Goal: Obtain resource: Obtain resource

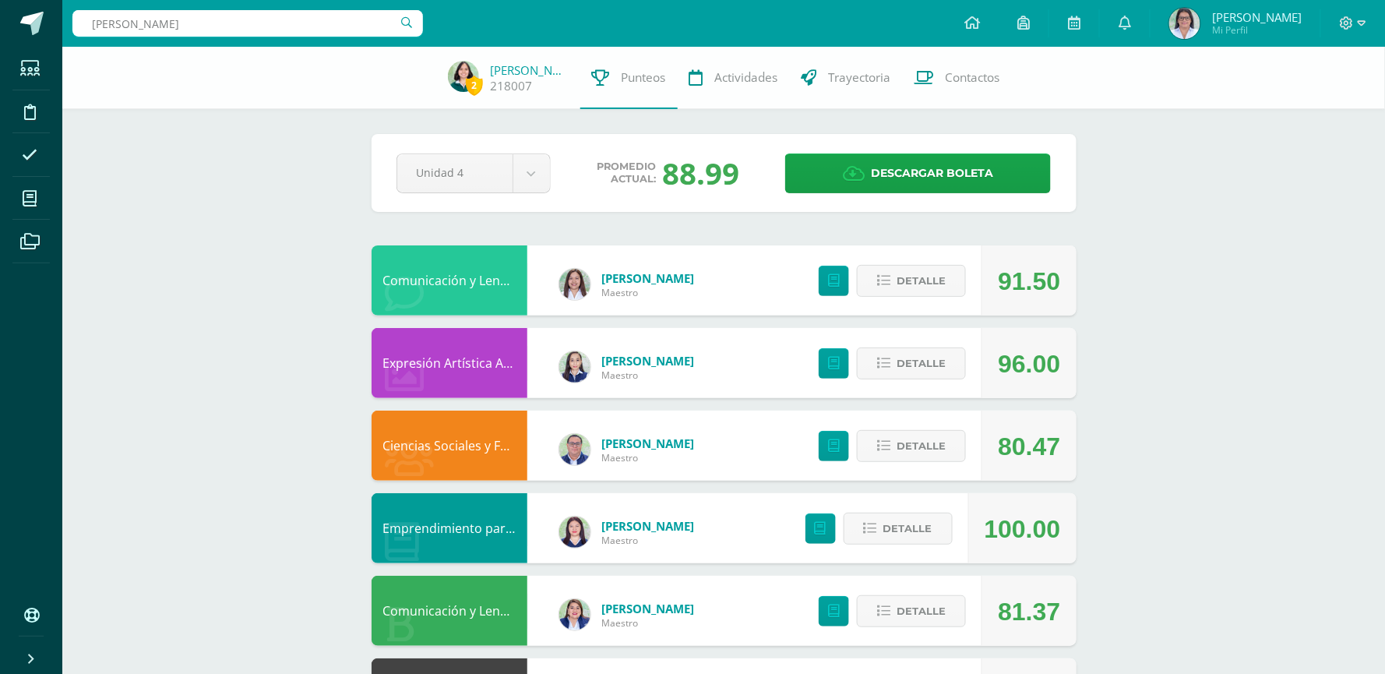
type input "sofia coxaj"
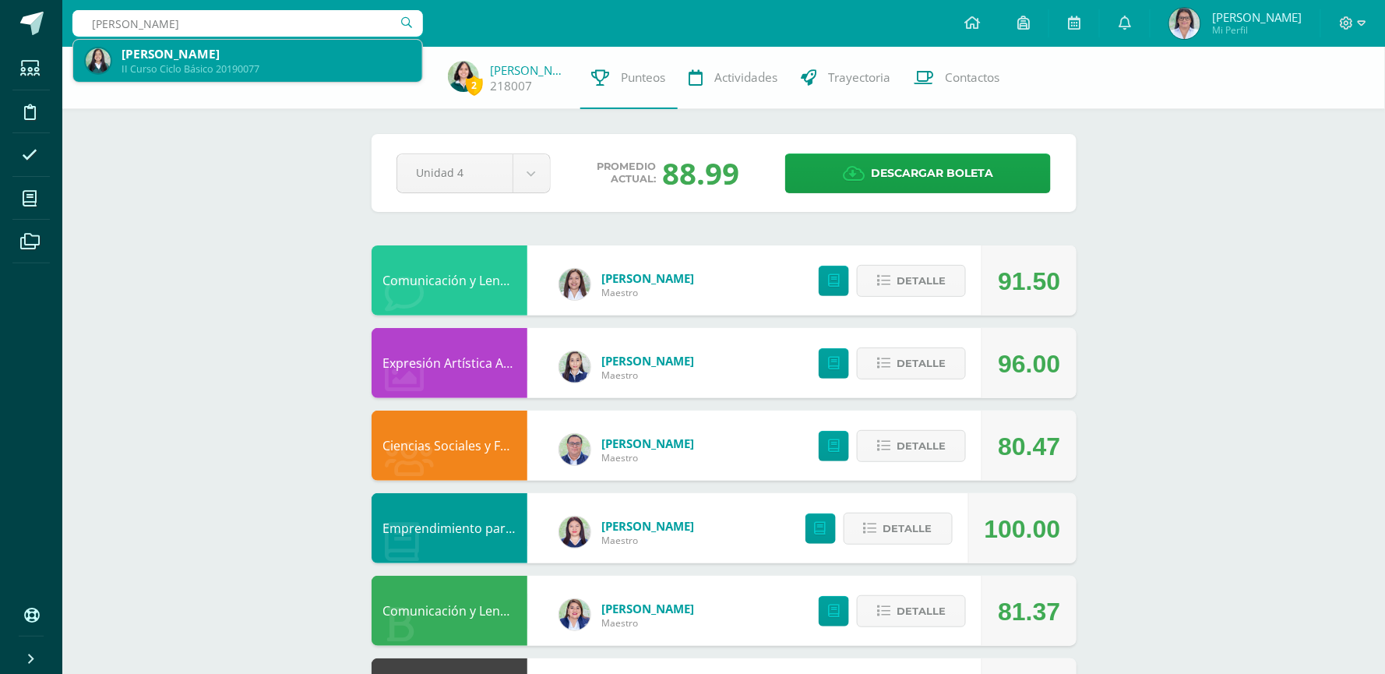
click at [336, 60] on div "[PERSON_NAME]" at bounding box center [265, 54] width 288 height 16
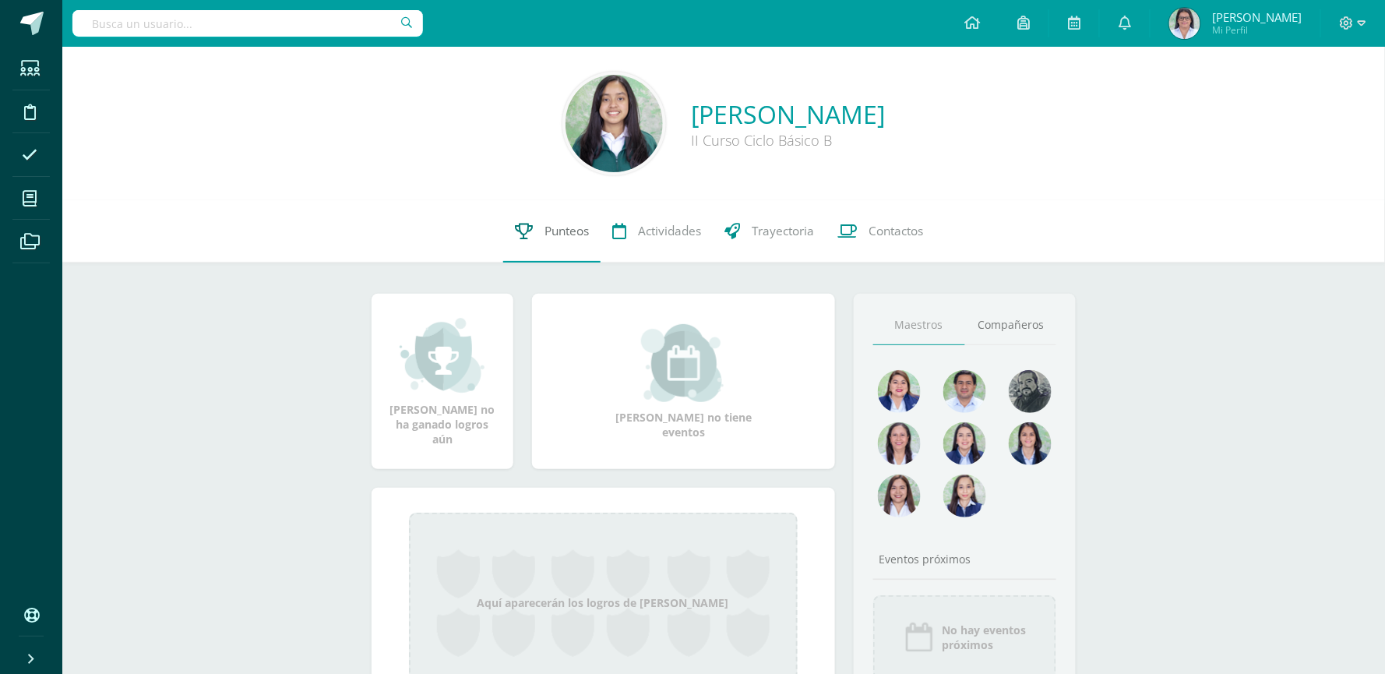
click at [565, 225] on span "Punteos" at bounding box center [566, 231] width 44 height 16
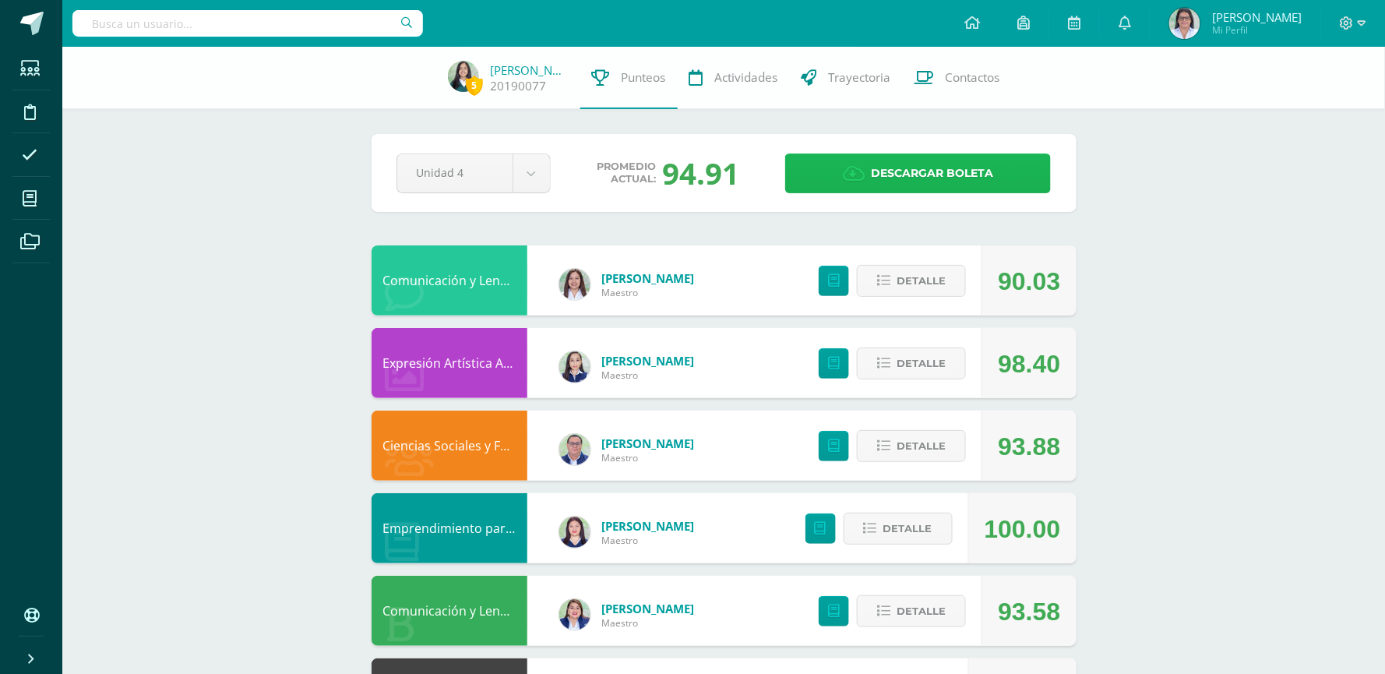
click at [870, 175] on link "Descargar boleta" at bounding box center [918, 173] width 266 height 40
click at [334, 23] on input "text" at bounding box center [247, 23] width 350 height 26
type input "mariana"
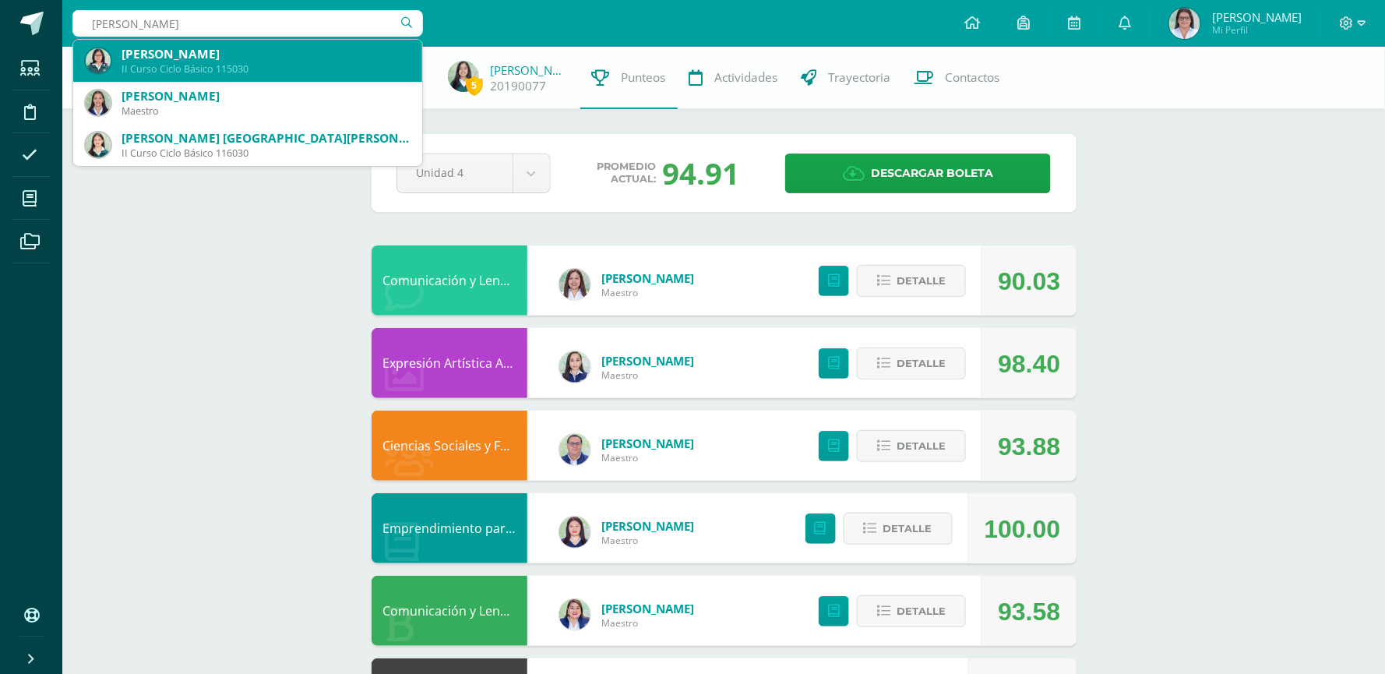
click at [302, 66] on div "II Curso Ciclo Básico 115030" at bounding box center [265, 68] width 288 height 13
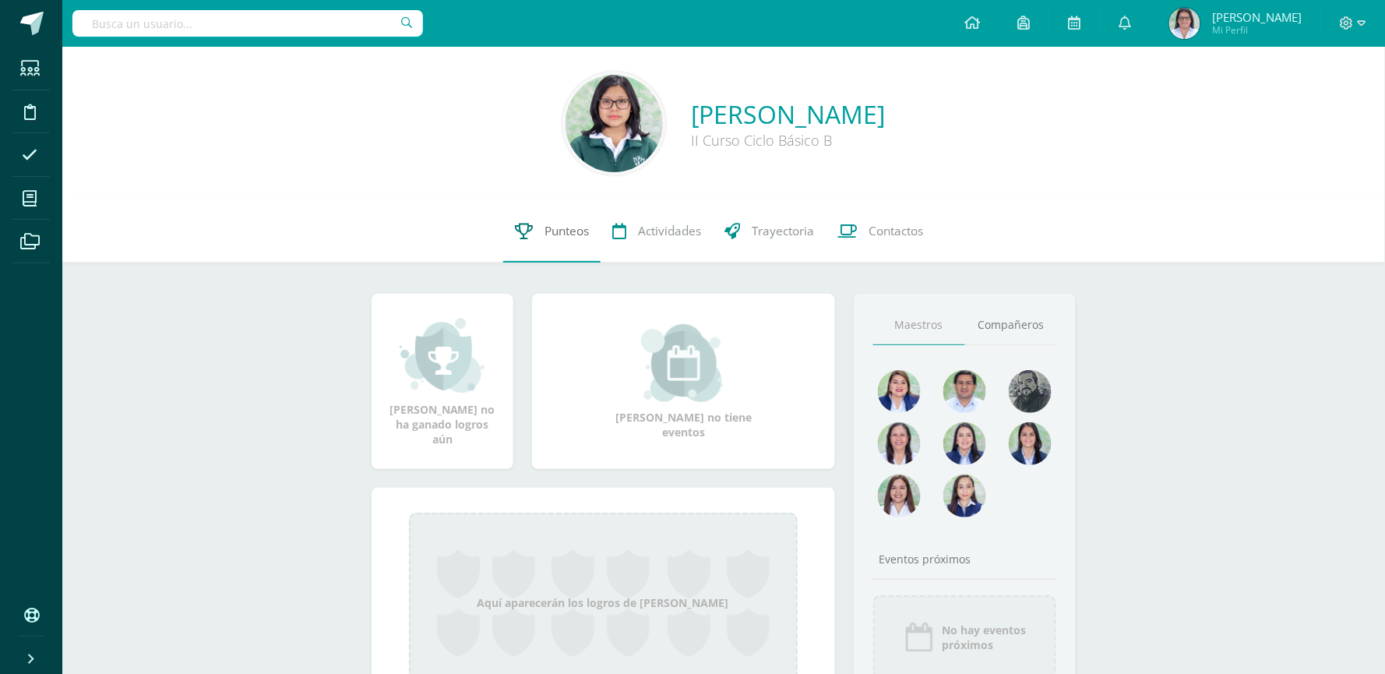
click at [561, 227] on span "Punteos" at bounding box center [566, 231] width 44 height 16
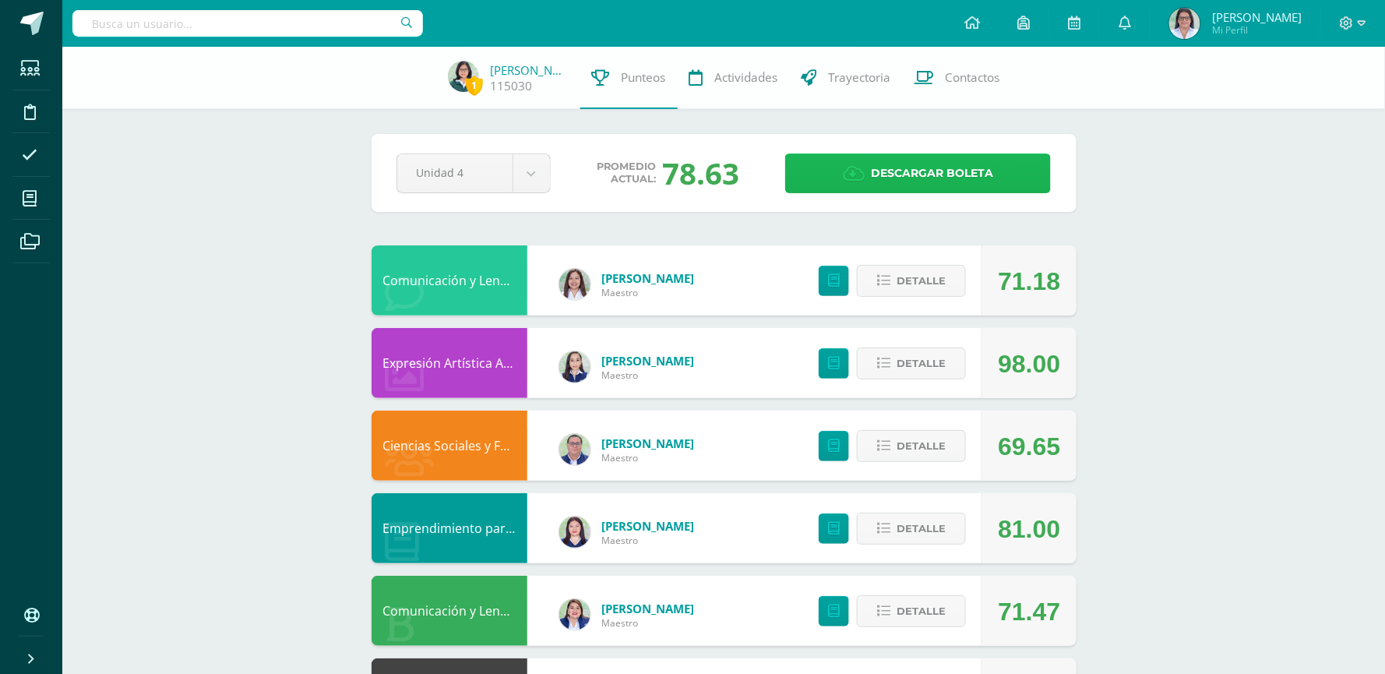
click at [902, 181] on span "Descargar boleta" at bounding box center [932, 173] width 122 height 38
click at [354, 20] on input "text" at bounding box center [247, 23] width 350 height 26
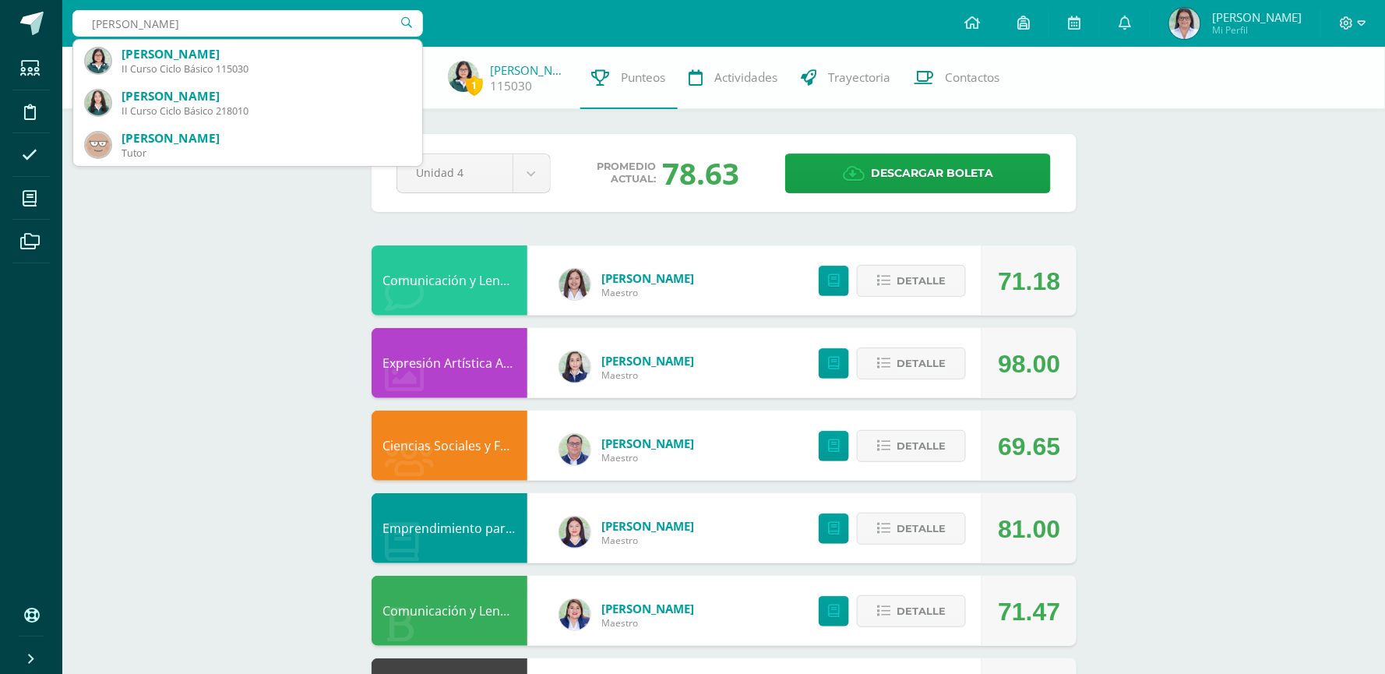
type input "ana valeria giron"
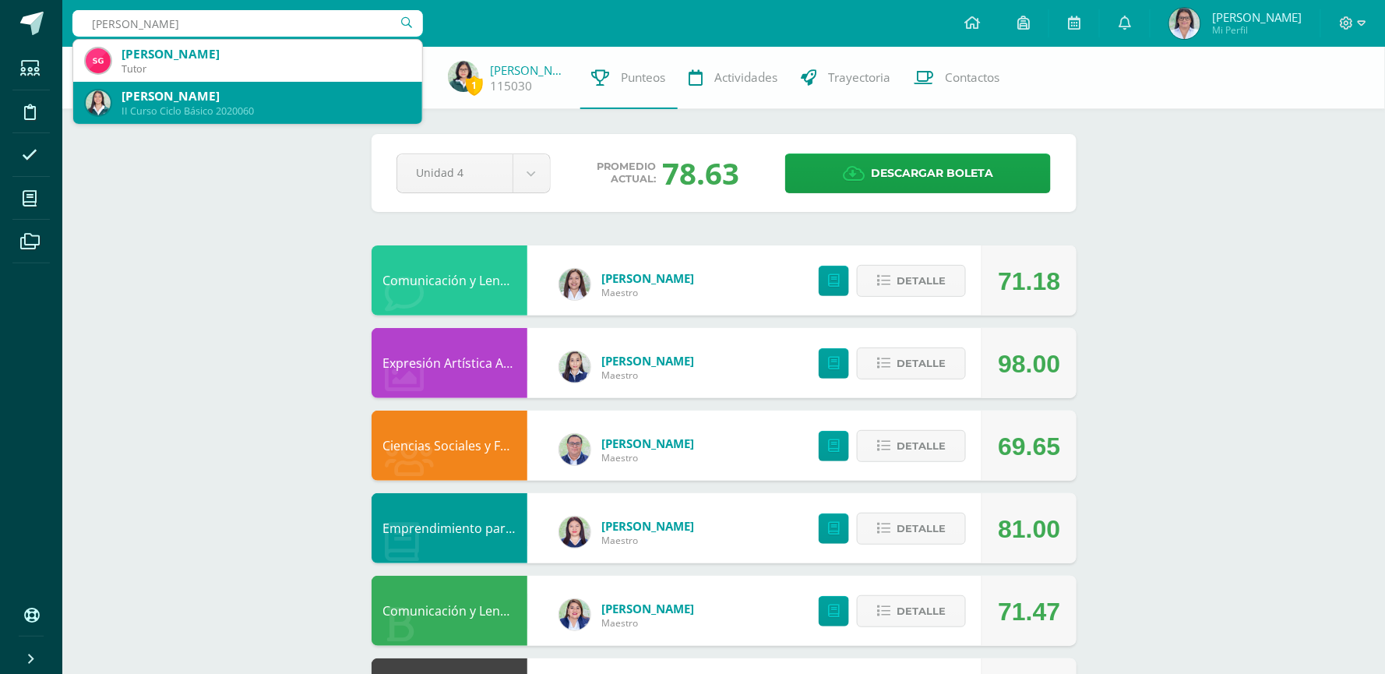
click at [344, 104] on div "II Curso Ciclo Básico 2020060" at bounding box center [265, 110] width 288 height 13
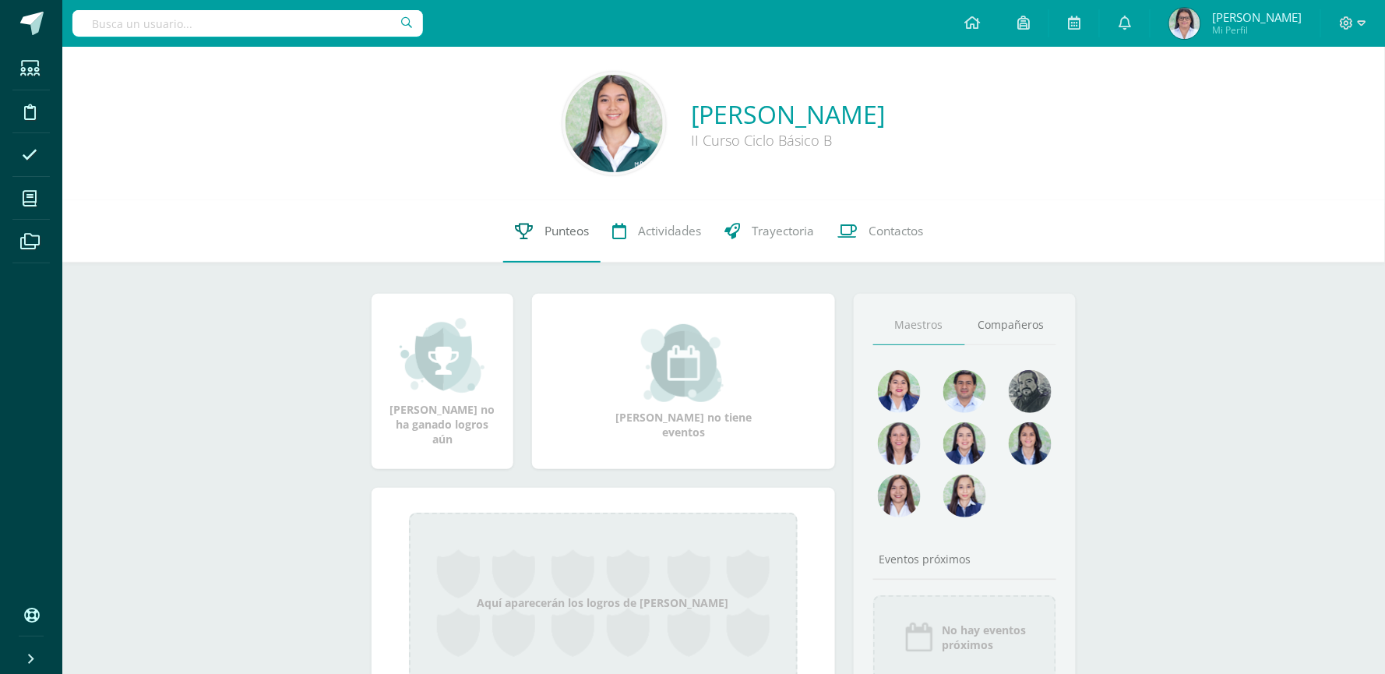
click at [554, 231] on span "Punteos" at bounding box center [566, 231] width 44 height 16
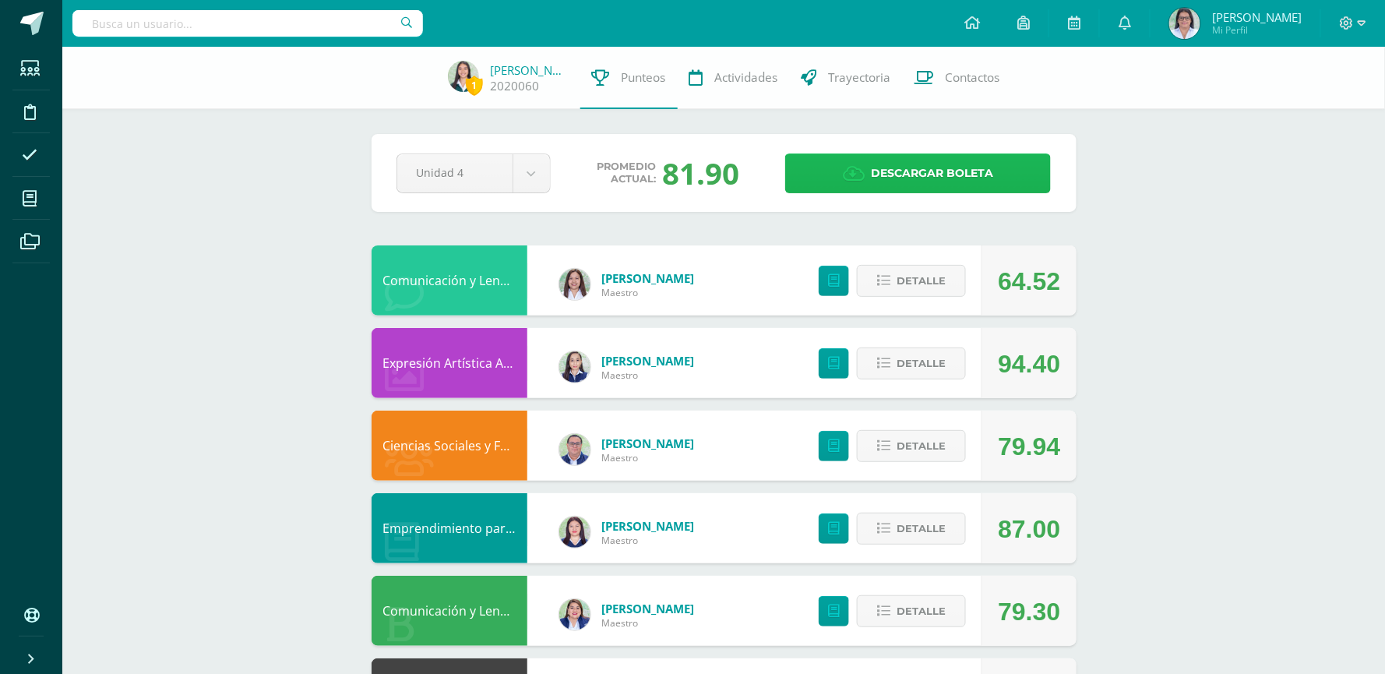
click at [914, 178] on span "Descargar boleta" at bounding box center [932, 173] width 122 height 38
click at [176, 14] on input "text" at bounding box center [247, 23] width 350 height 26
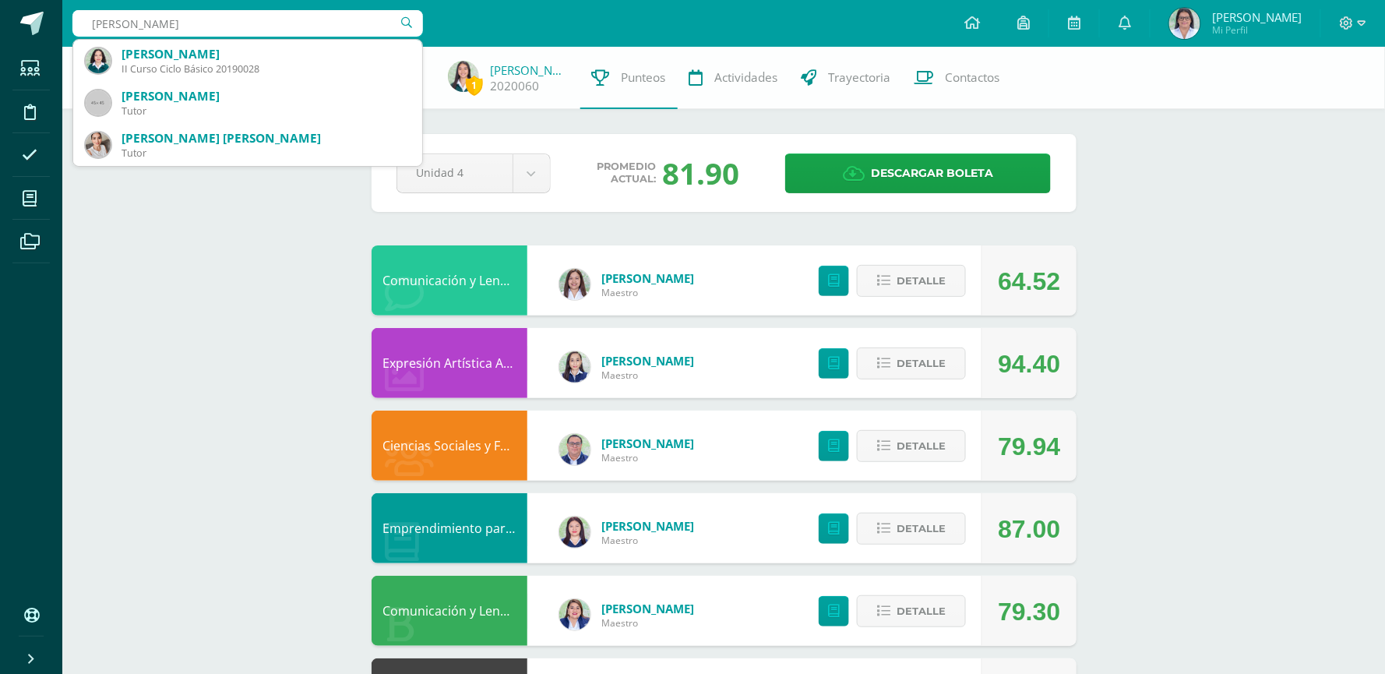
type input "paula godoy"
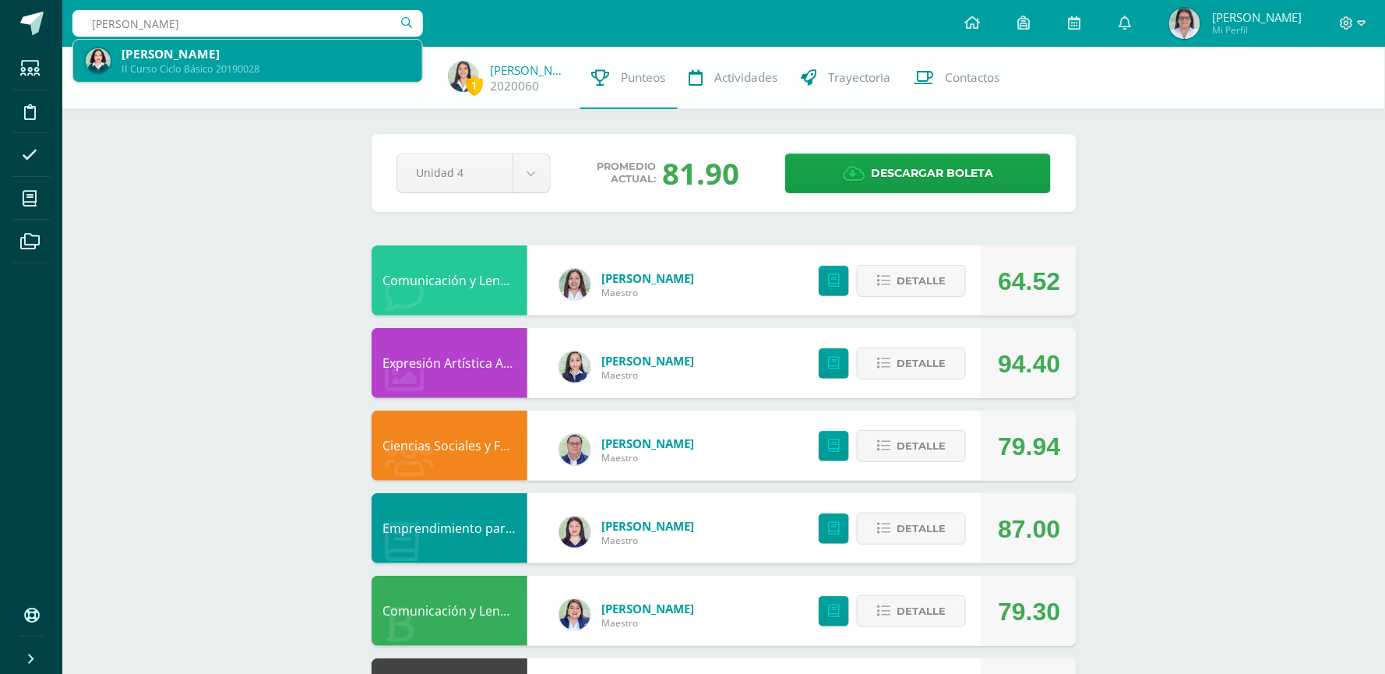
click at [193, 55] on div "Paula Valeria Godoy Monterroso" at bounding box center [265, 54] width 288 height 16
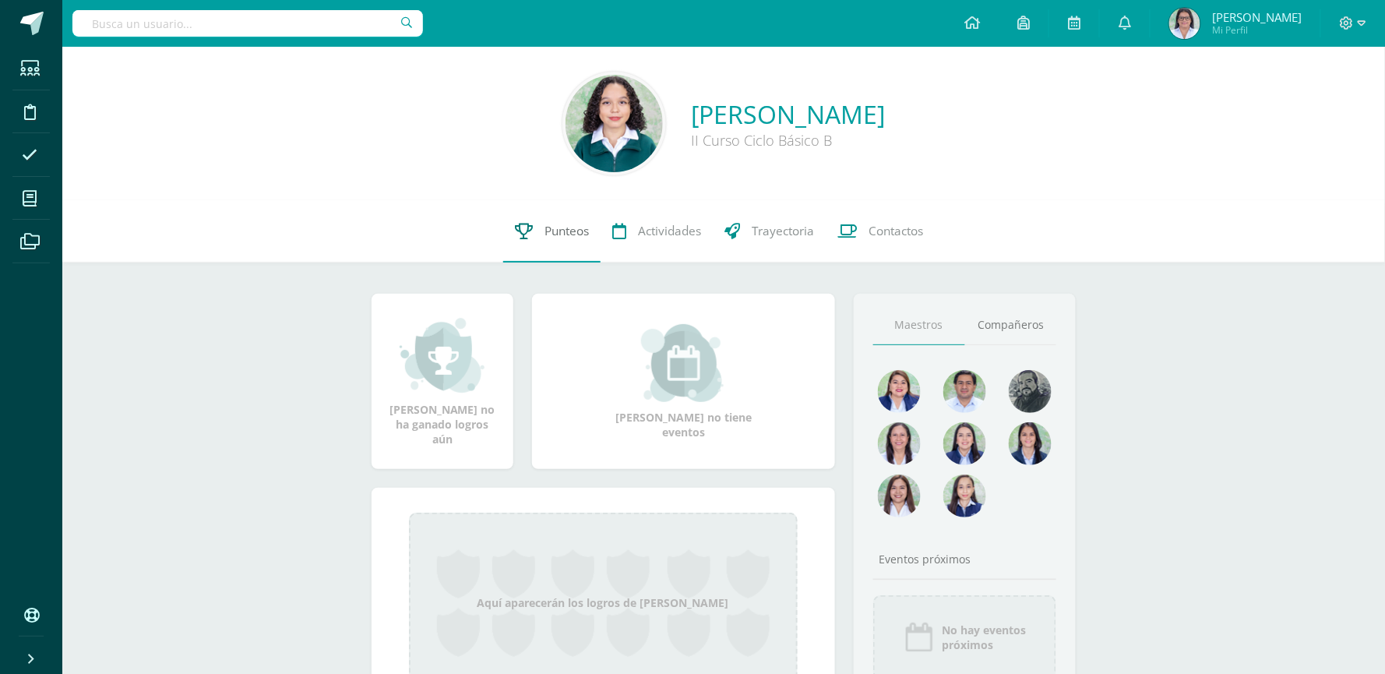
click at [552, 238] on link "Punteos" at bounding box center [551, 231] width 97 height 62
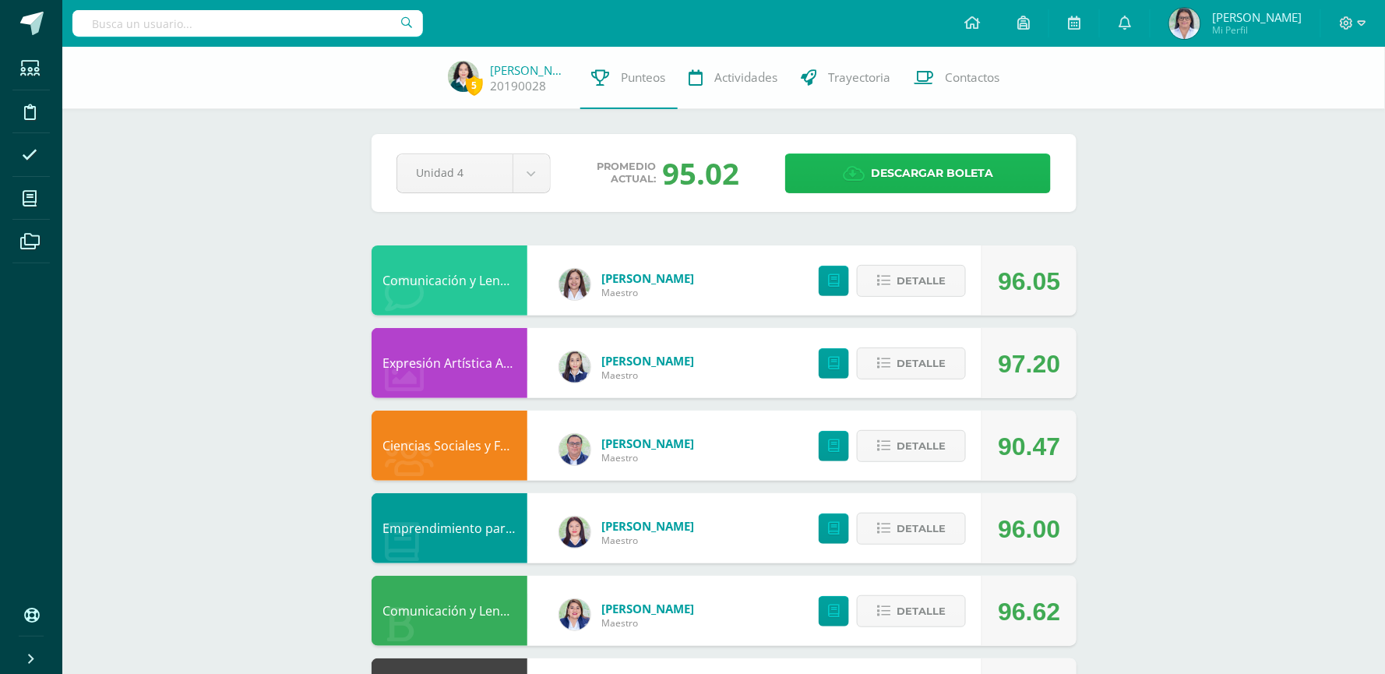
click at [836, 160] on link "Descargar boleta" at bounding box center [918, 173] width 266 height 40
click at [277, 32] on input "text" at bounding box center [247, 23] width 350 height 26
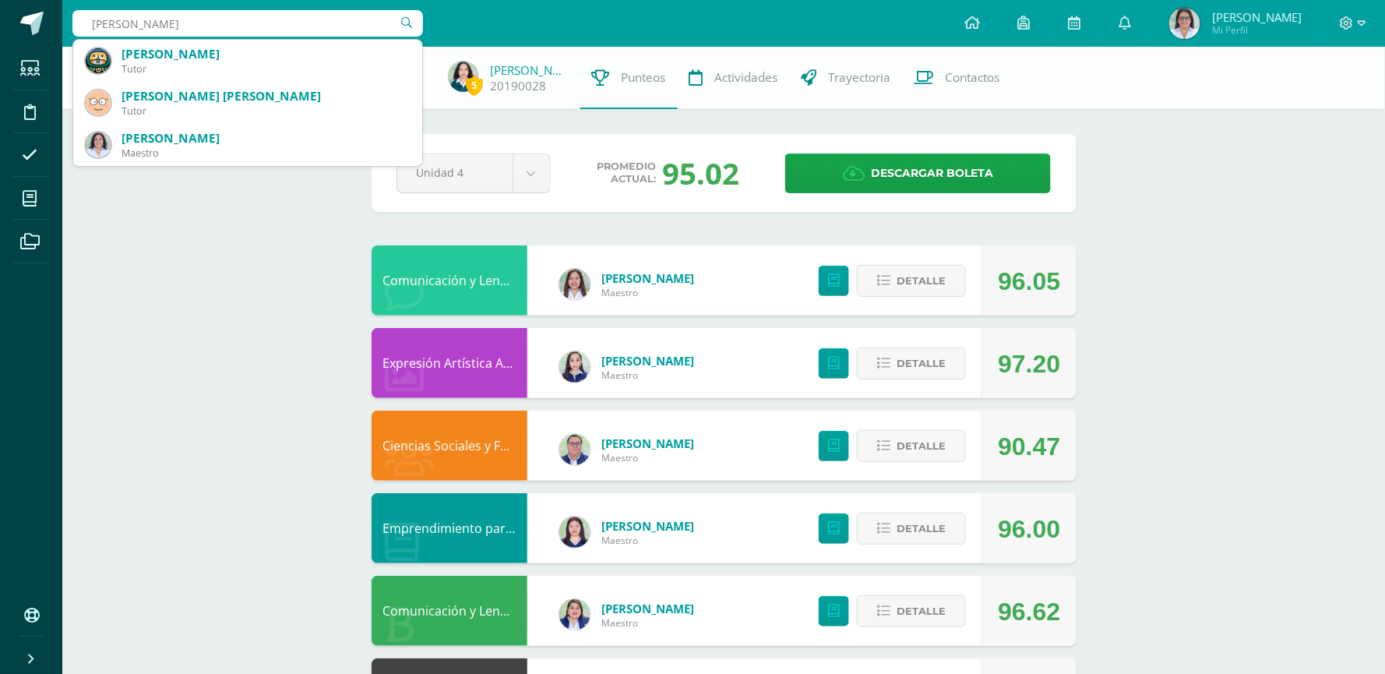
click at [91, 23] on input "fabiola gomez" at bounding box center [247, 23] width 350 height 26
type input "ana fabiola gomez"
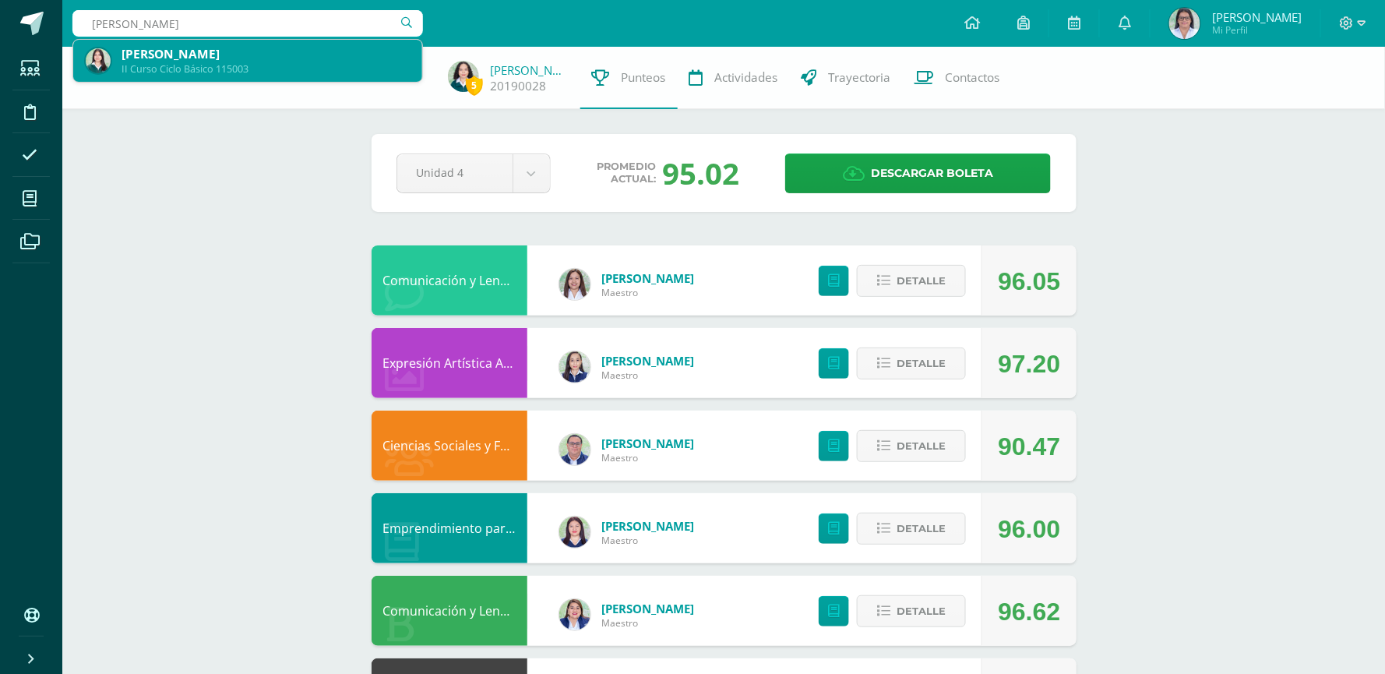
click at [201, 58] on div "Ana Fabiola Gómez Luna" at bounding box center [265, 54] width 288 height 16
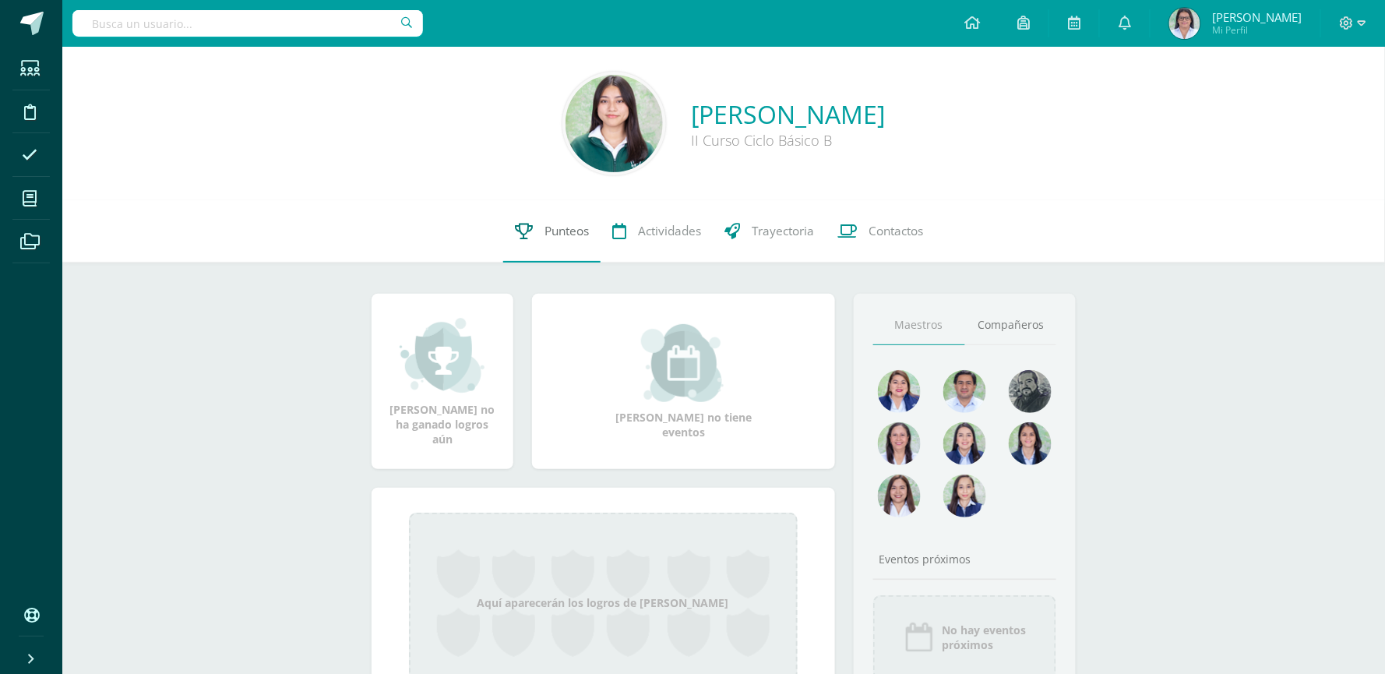
click at [578, 234] on span "Punteos" at bounding box center [566, 231] width 44 height 16
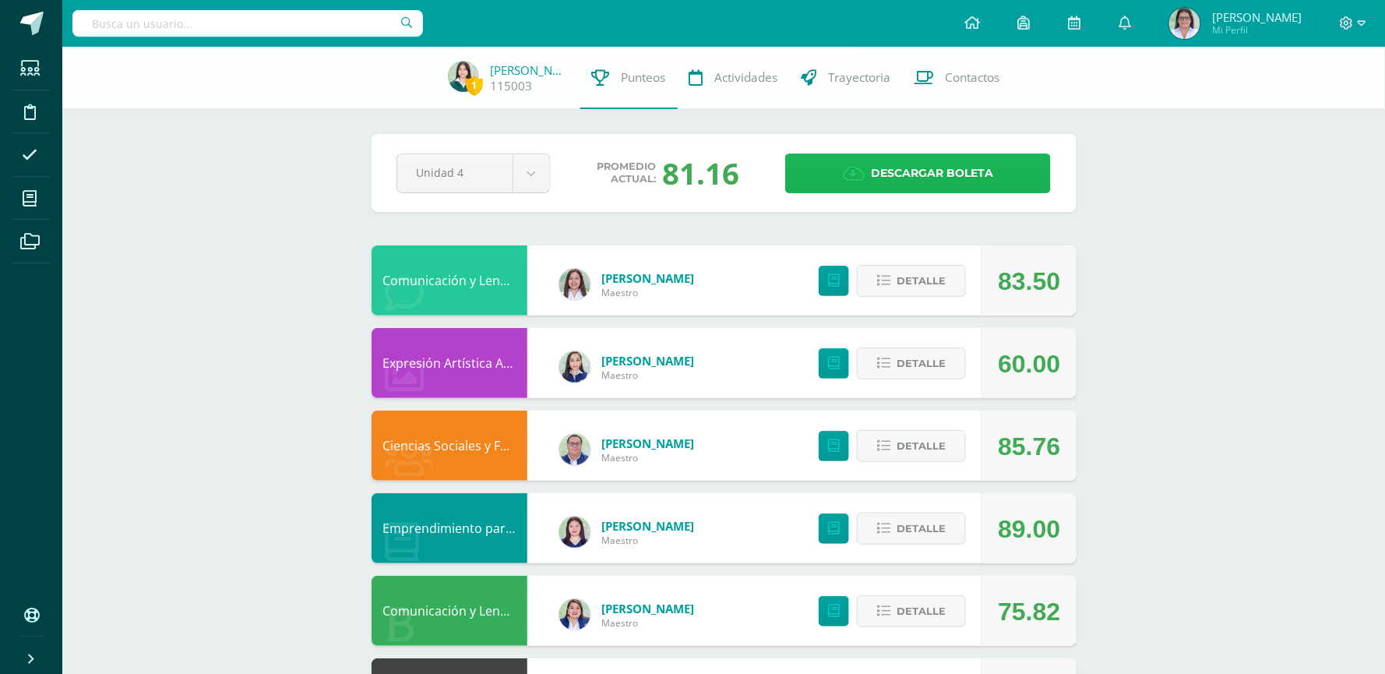
click at [896, 170] on span "Descargar boleta" at bounding box center [932, 173] width 122 height 38
